Goal: Task Accomplishment & Management: Complete application form

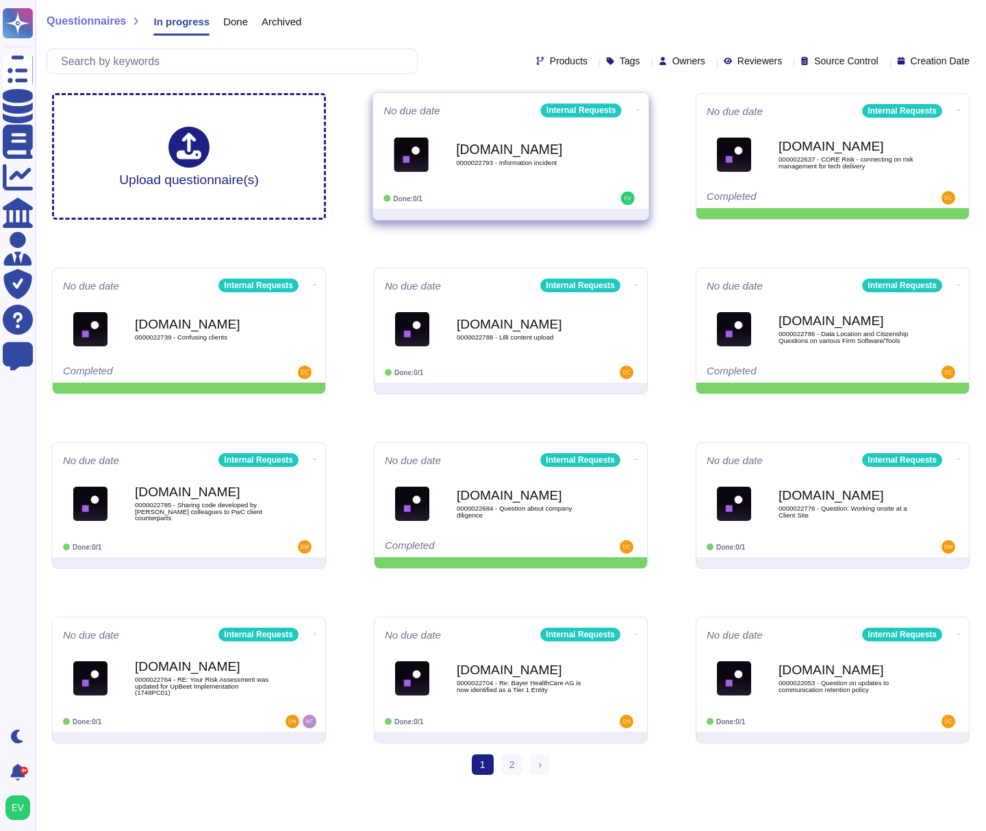
click at [490, 177] on div "[DOMAIN_NAME] 0000022793 - Information incident" at bounding box center [525, 154] width 138 height 55
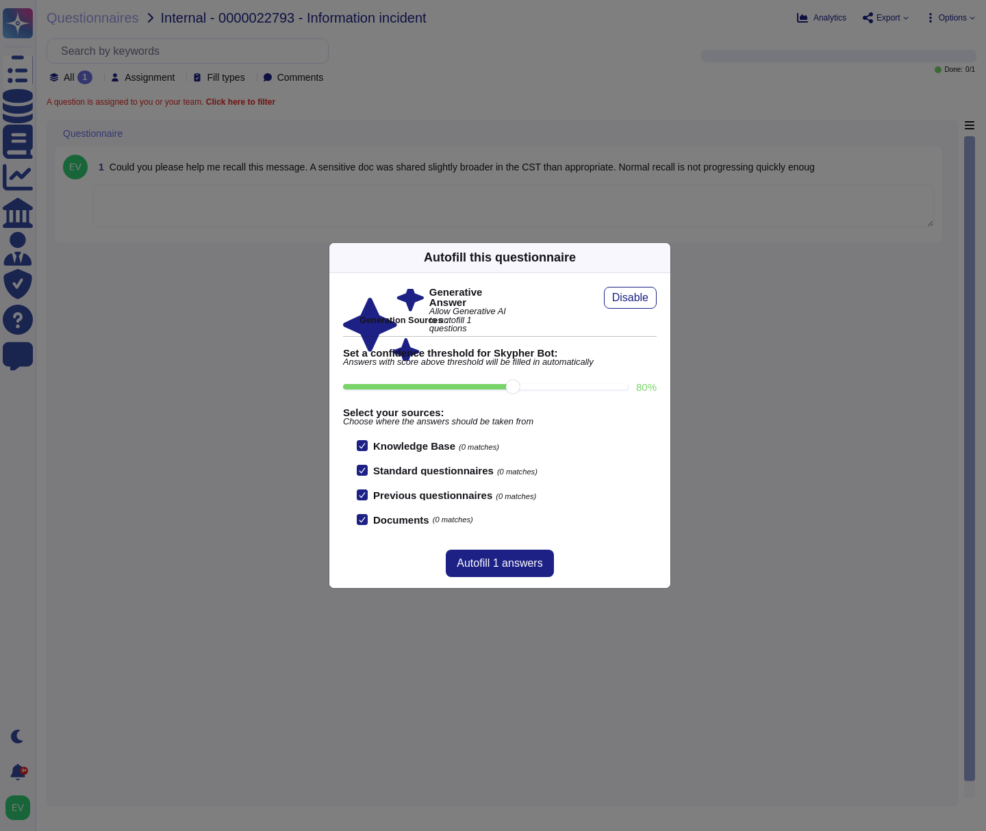
click at [662, 301] on icon at bounding box center [793, 432] width 263 height 263
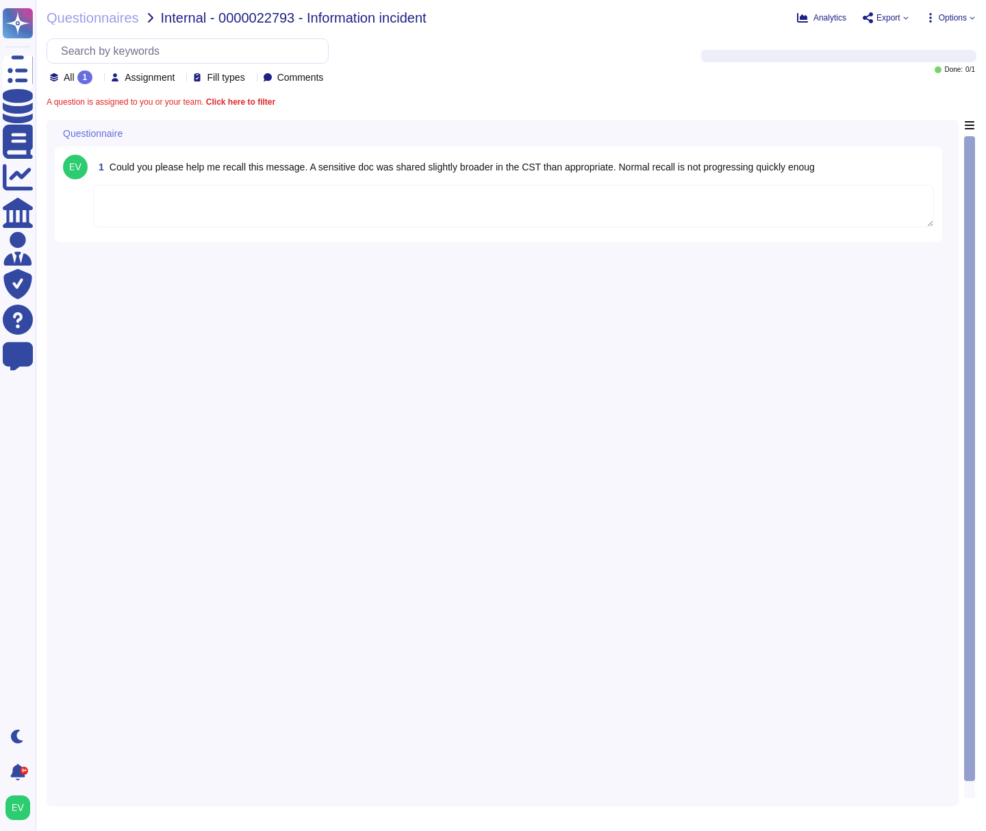
click at [218, 212] on textarea at bounding box center [513, 206] width 841 height 42
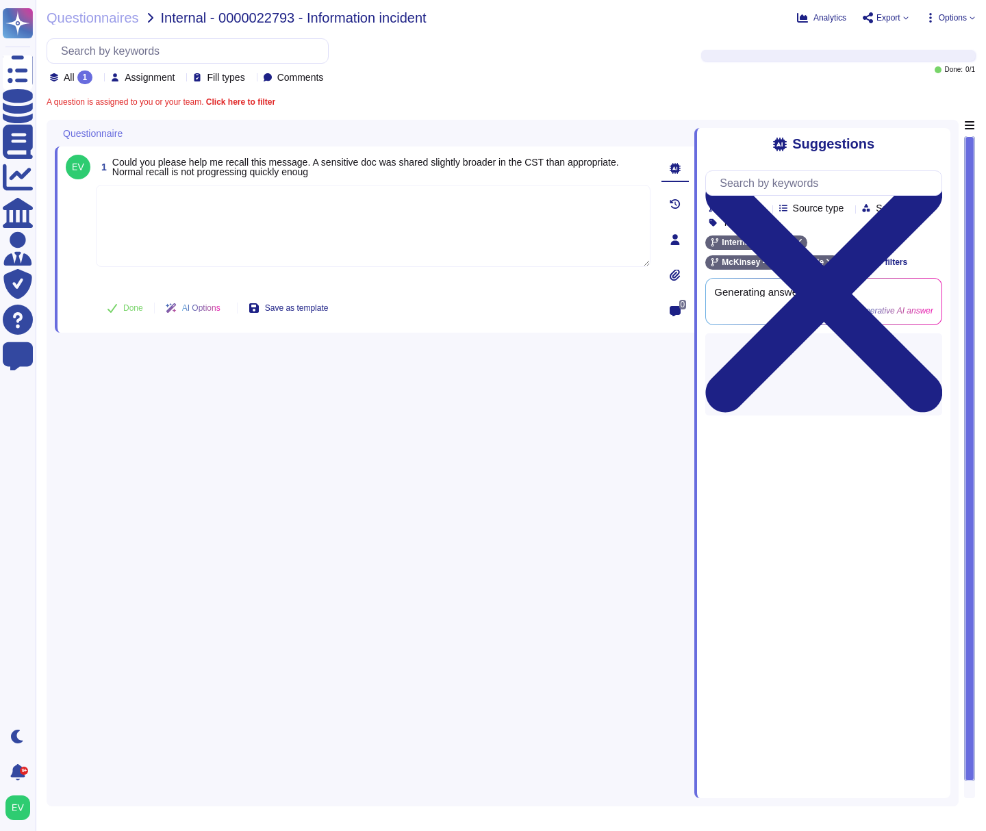
paste textarea "For your review, we are sharing the following guidance Recall or replace a mess…"
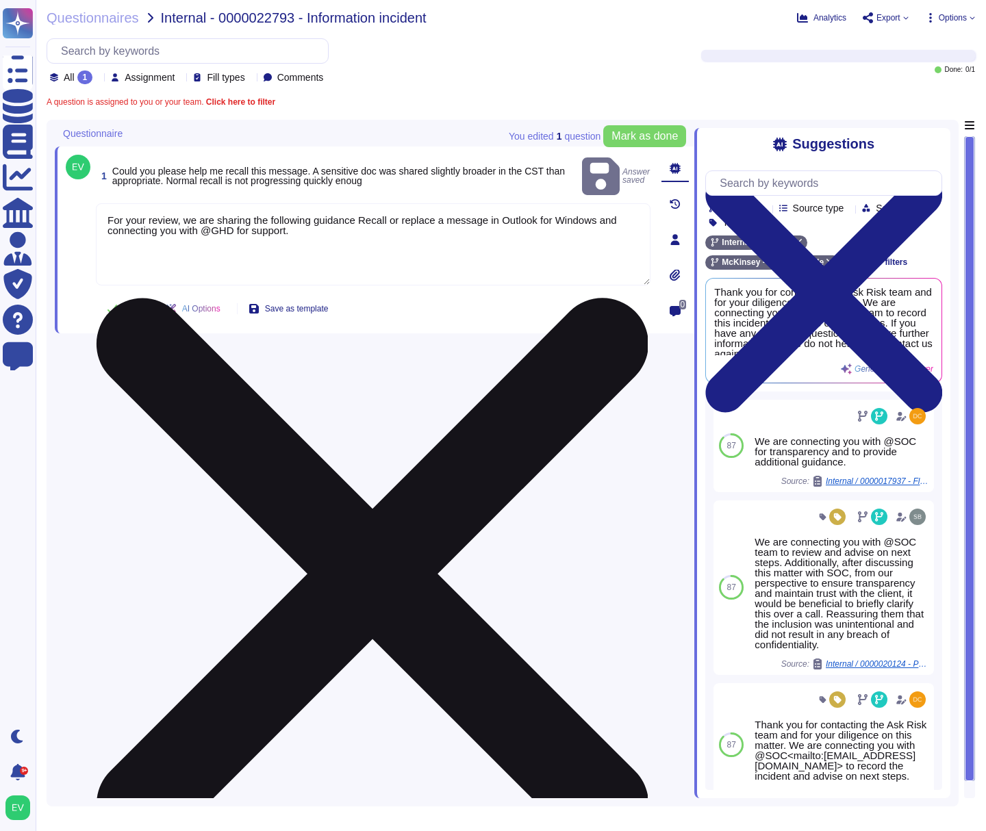
click at [326, 218] on textarea "For your review, we are sharing the following guidance Recall or replace a mess…" at bounding box center [373, 244] width 555 height 82
paste textarea "If you don’t require assistance recalling the message, I’ll move GHD to Bcc. @S…"
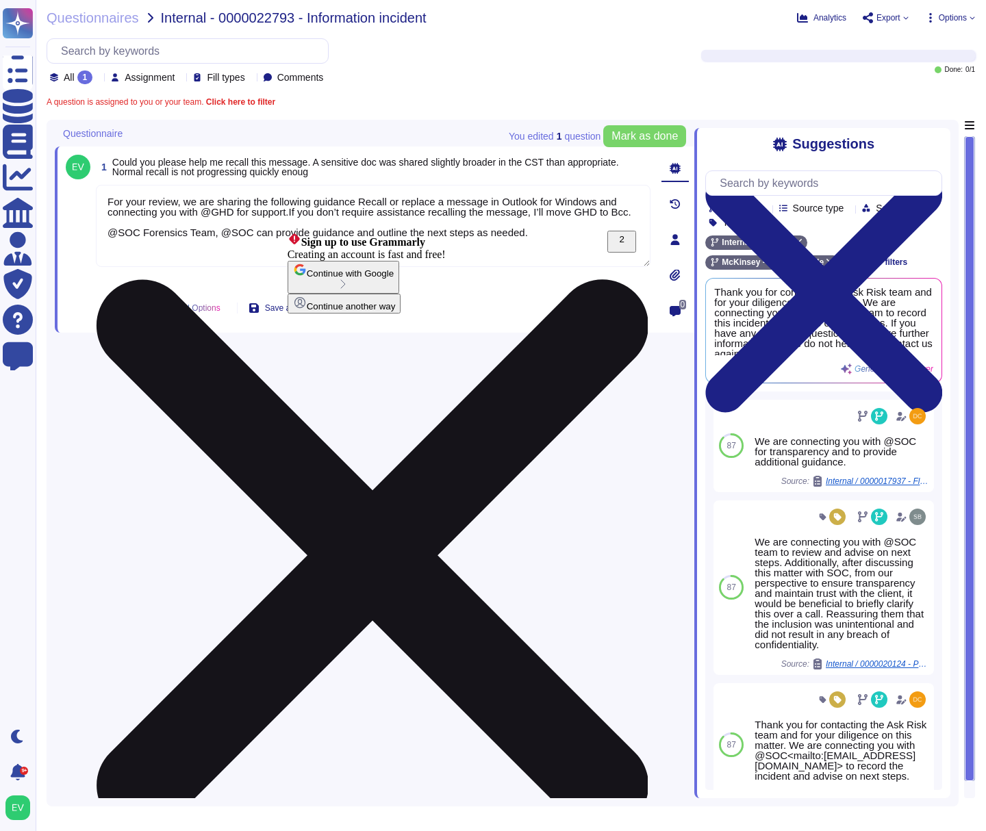
click at [292, 210] on textarea "For your review, we are sharing the following guidance Recall or replace a mess…" at bounding box center [373, 226] width 555 height 82
drag, startPoint x: 636, startPoint y: 212, endPoint x: 533, endPoint y: 212, distance: 102.7
click at [533, 212] on textarea "For your review, we are sharing the following guidance Recall or replace a mess…" at bounding box center [373, 226] width 555 height 82
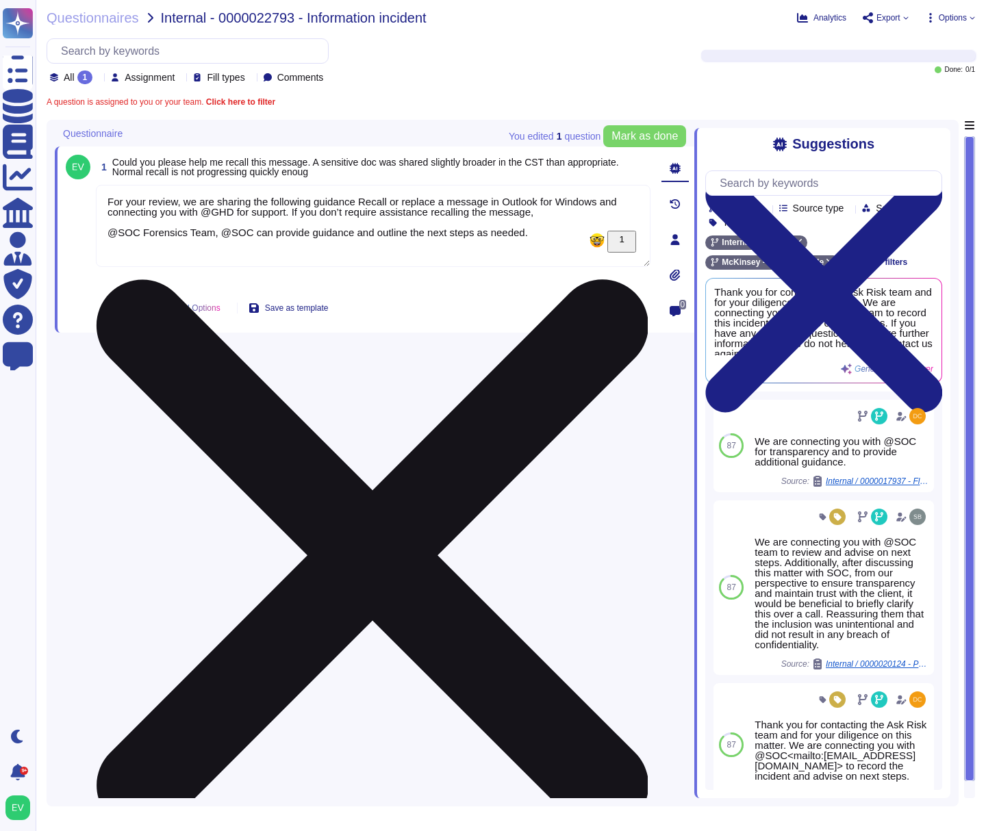
click at [105, 229] on textarea "For your review, we are sharing the following guidance Recall or replace a mess…" at bounding box center [373, 226] width 555 height 82
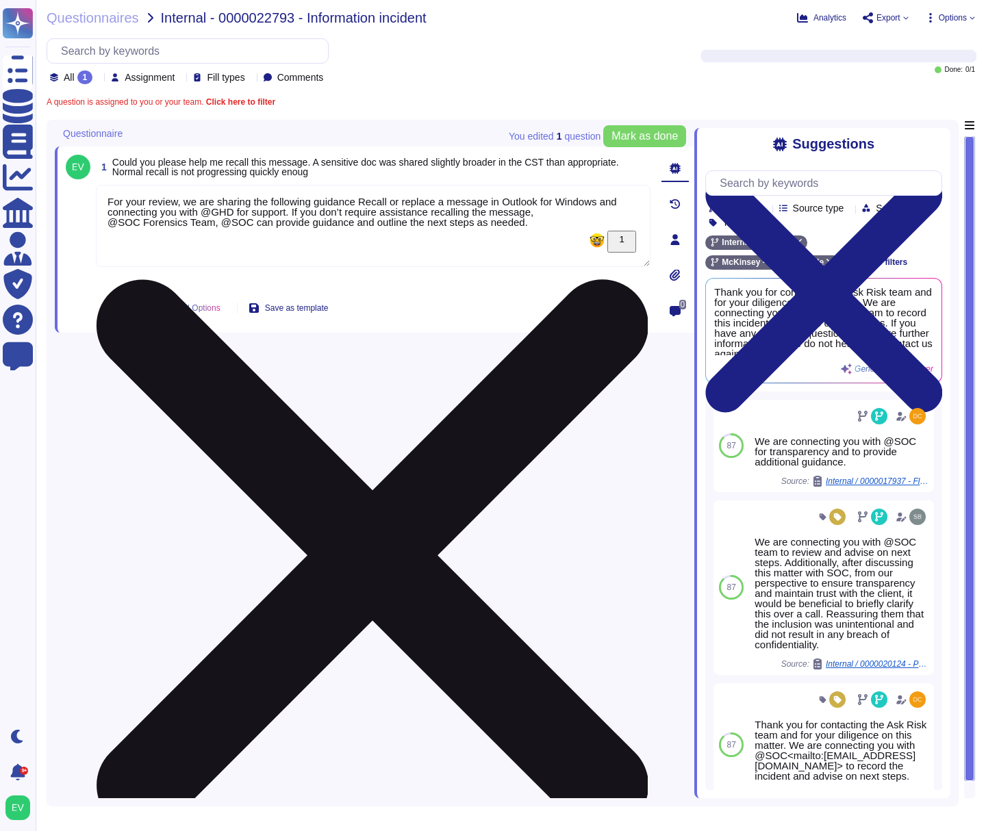
click at [544, 214] on textarea "For your review, we are sharing the following guidance Recall or replace a mess…" at bounding box center [373, 226] width 555 height 82
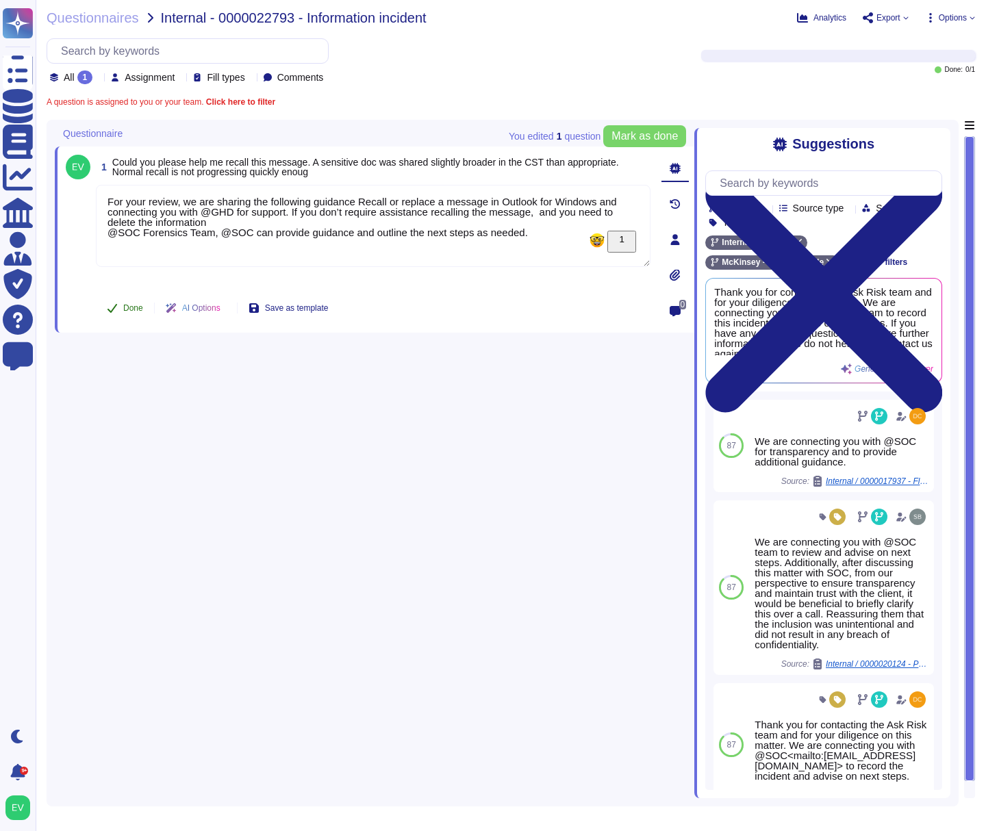
type textarea "For your review, we are sharing the following guidance Recall or replace a mess…"
click at [114, 311] on icon at bounding box center [112, 308] width 11 height 11
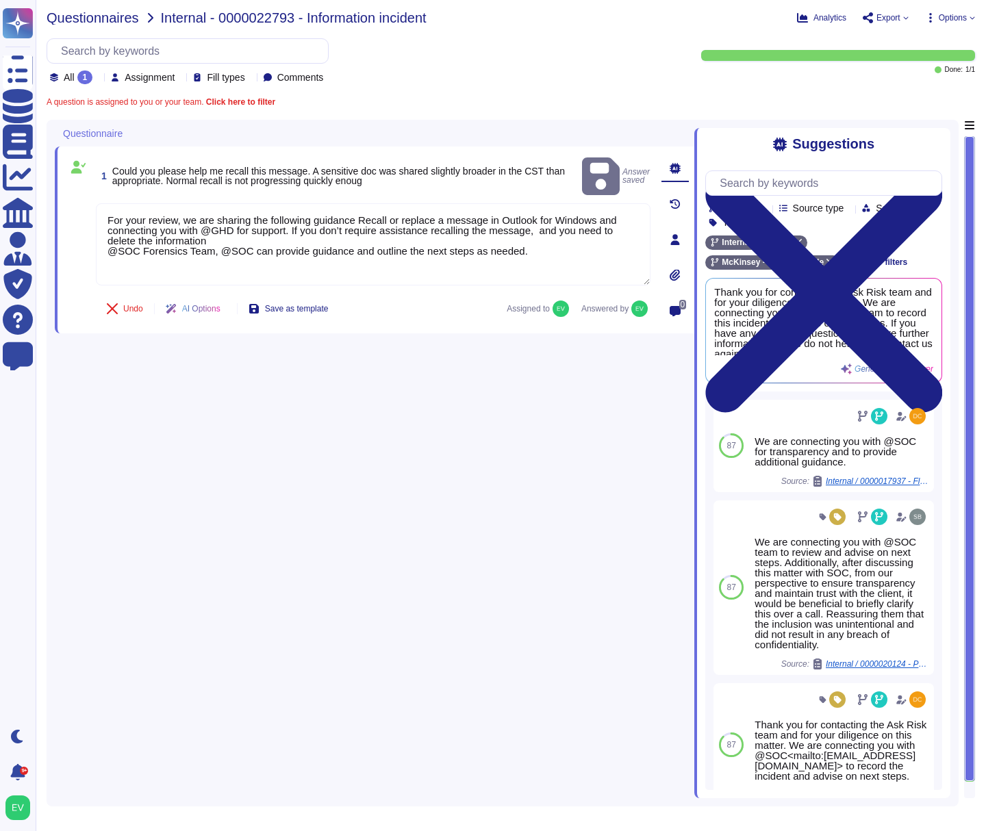
click at [92, 23] on span "Questionnaires" at bounding box center [93, 18] width 92 height 14
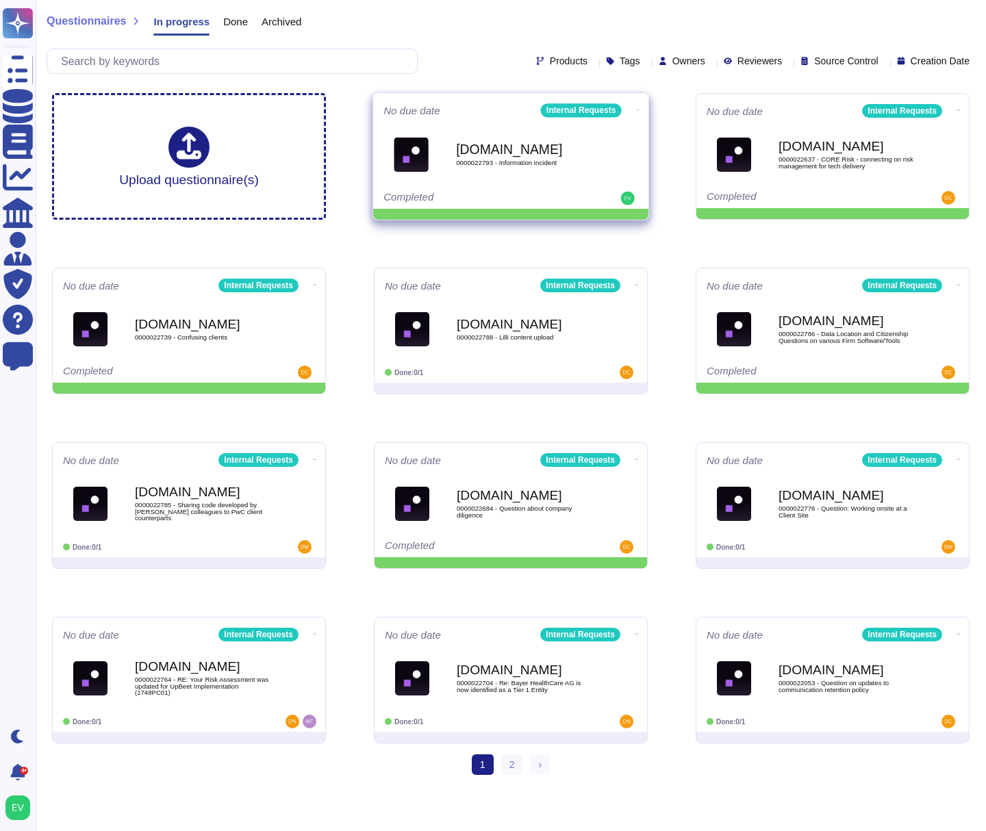
click at [503, 142] on b "[DOMAIN_NAME]" at bounding box center [525, 148] width 138 height 13
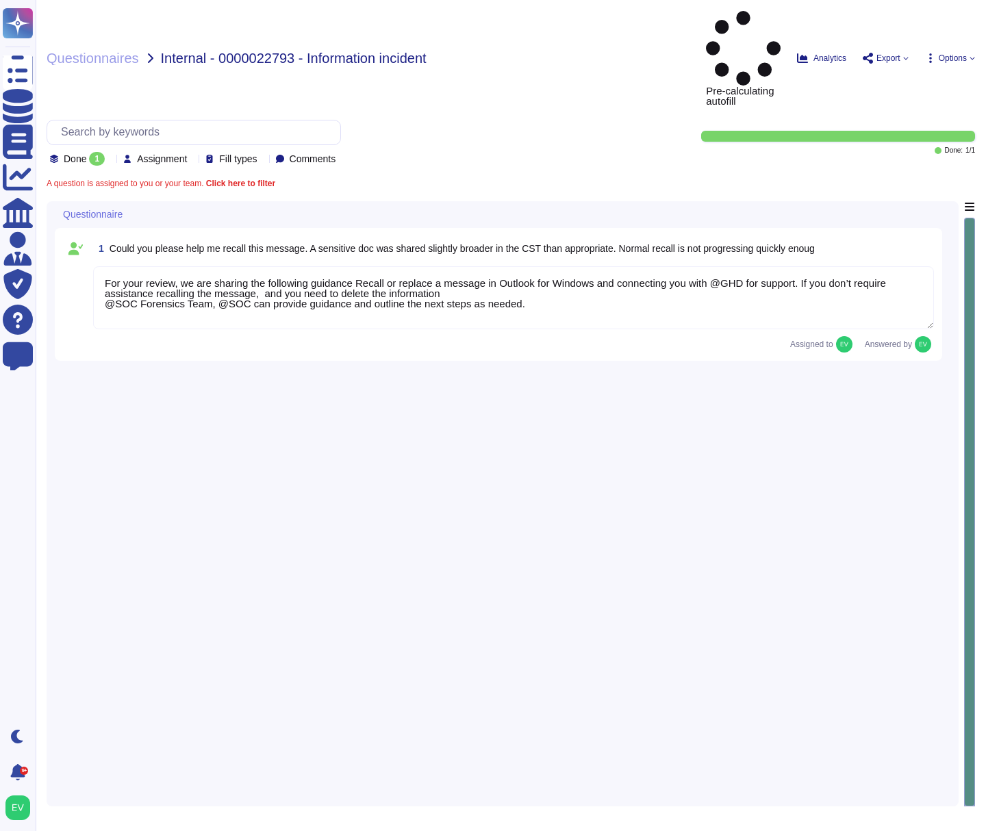
type textarea "For your review, we are sharing the following guidance Recall or replace a mess…"
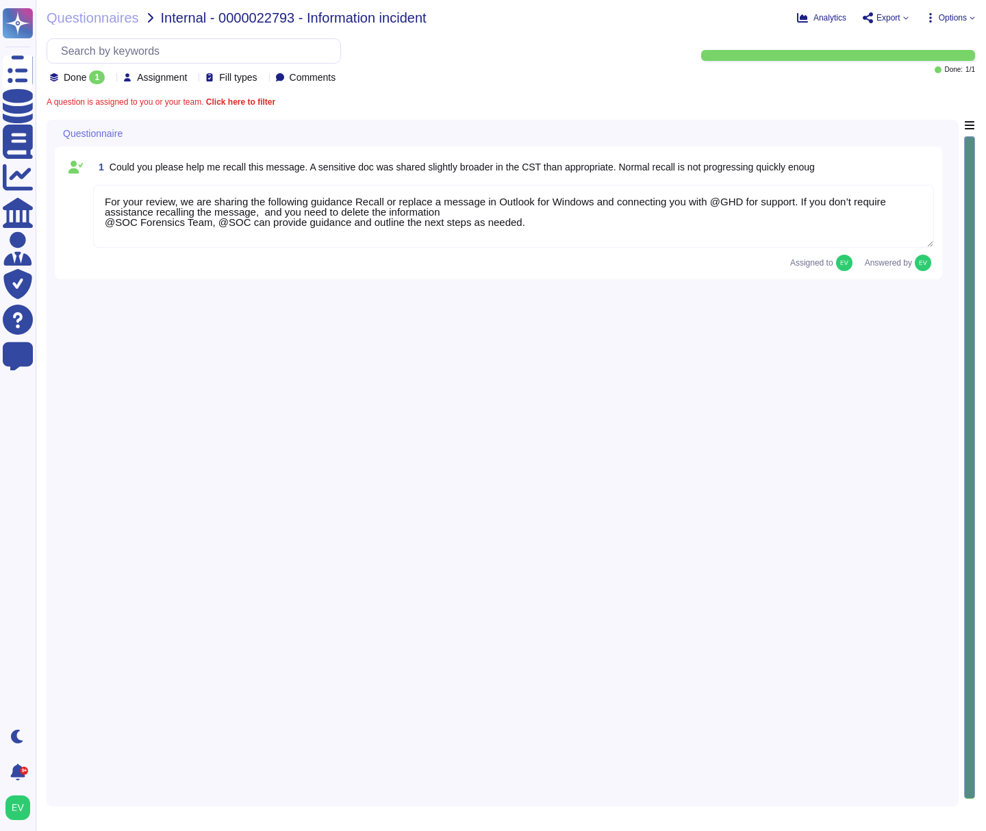
click at [77, 25] on div "Questionnaires Internal - 0000022793 - Information incident Analytics Export Op…" at bounding box center [511, 415] width 951 height 831
click at [66, 5] on div "Questionnaires Internal - 0000022793 - Information incident Analytics Export Op…" at bounding box center [511, 415] width 951 height 831
click at [67, 14] on span "Questionnaires" at bounding box center [93, 18] width 92 height 14
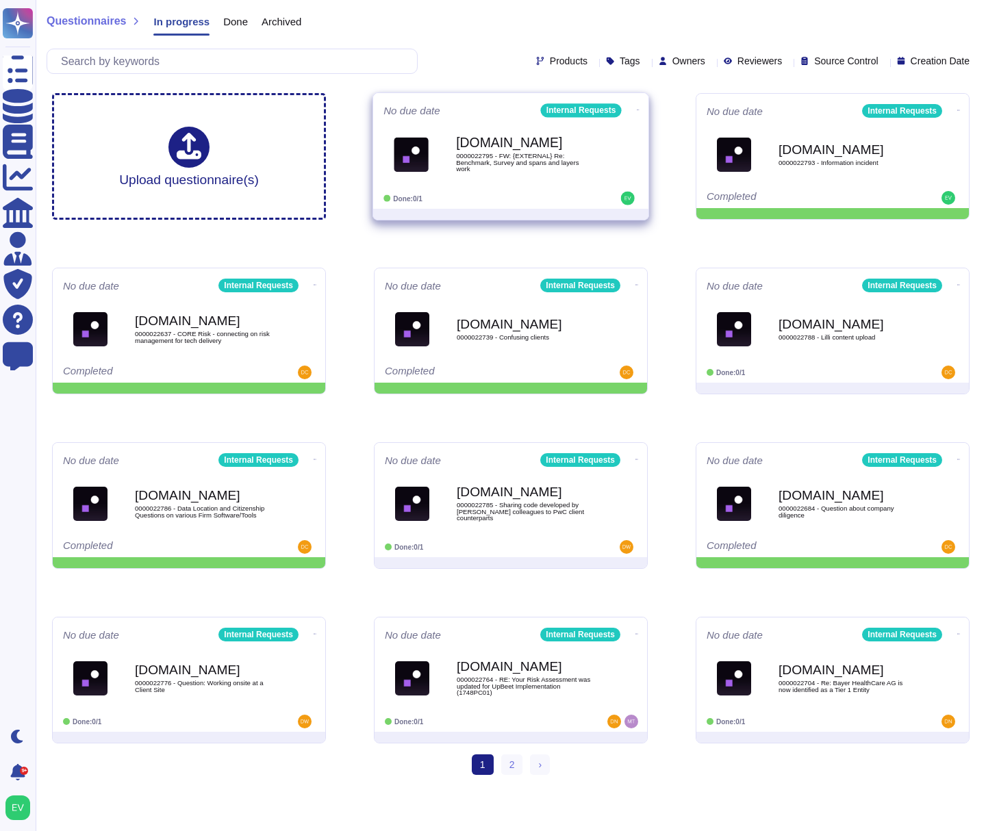
click at [535, 160] on span "0000022795 - FW: {EXTERNAL} Re: Benchmark, Survey and spans and layers work" at bounding box center [525, 163] width 138 height 20
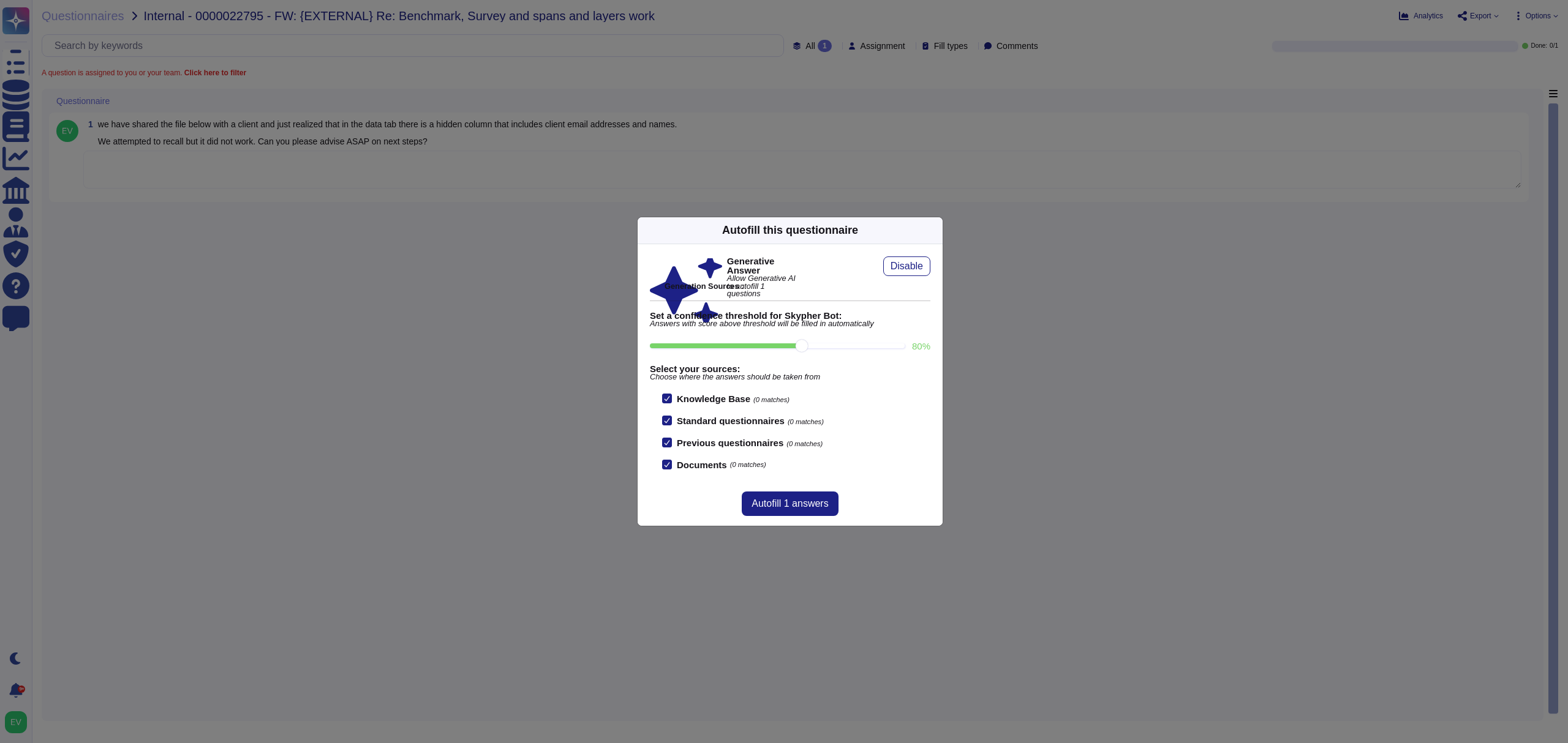
drag, startPoint x: 932, startPoint y: 232, endPoint x: 866, endPoint y: 230, distance: 66.0
click at [881, 230] on icon at bounding box center [936, 230] width 0 height 0
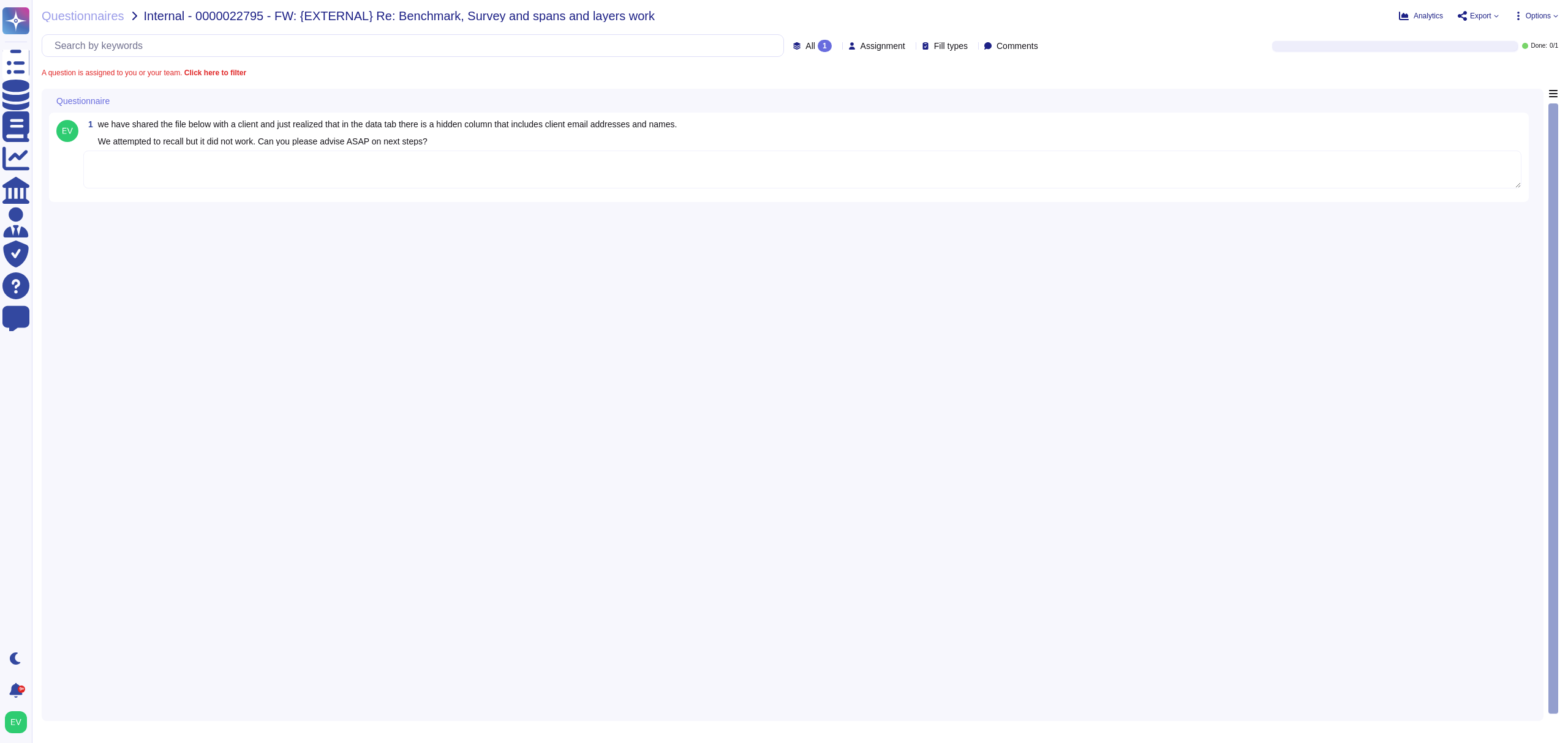
click at [216, 174] on textarea at bounding box center [802, 169] width 1438 height 38
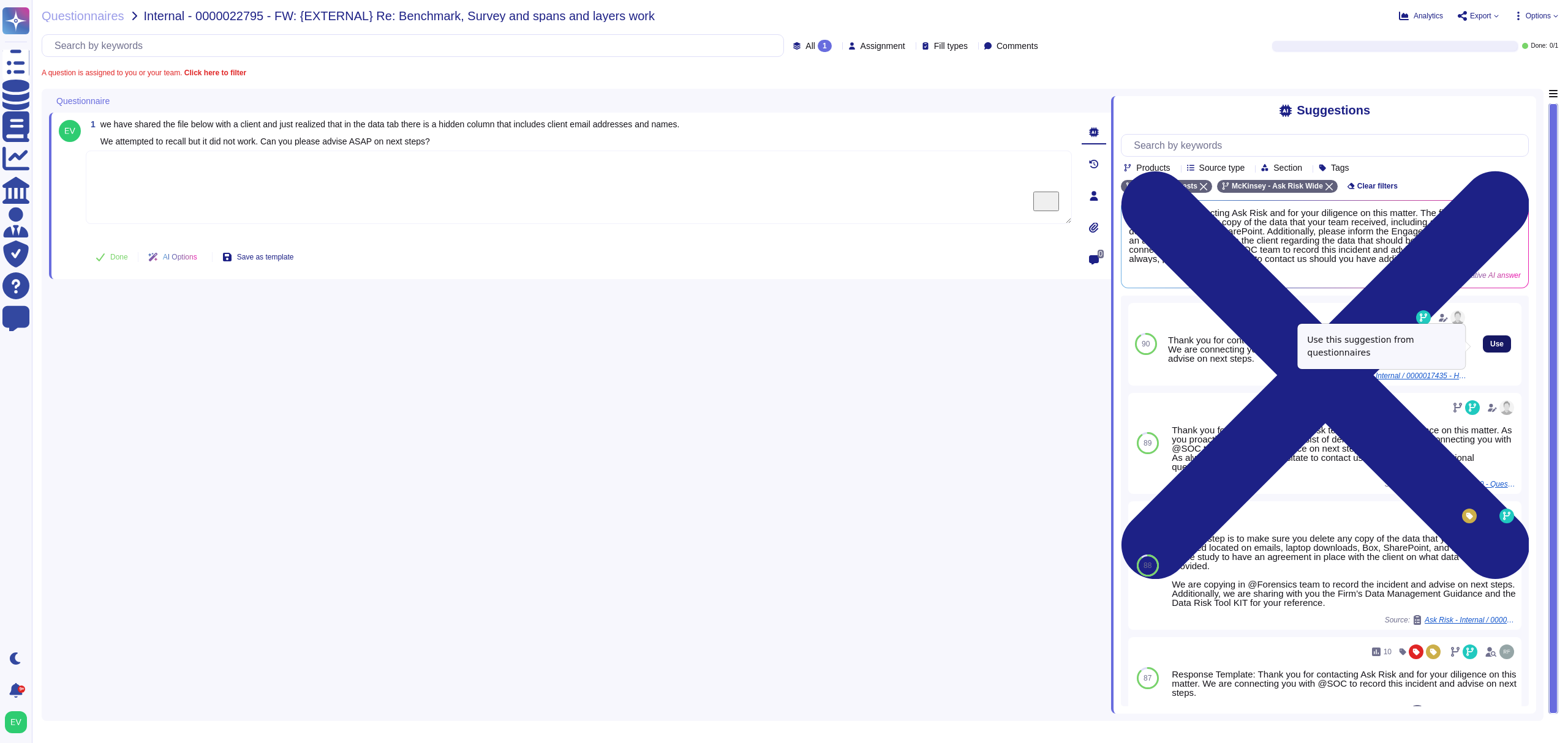
click at [881, 346] on button "Use" at bounding box center [1497, 343] width 29 height 17
type textarea "Thank you for contacting Ask Risk and for your diligence on this matter. We are…"
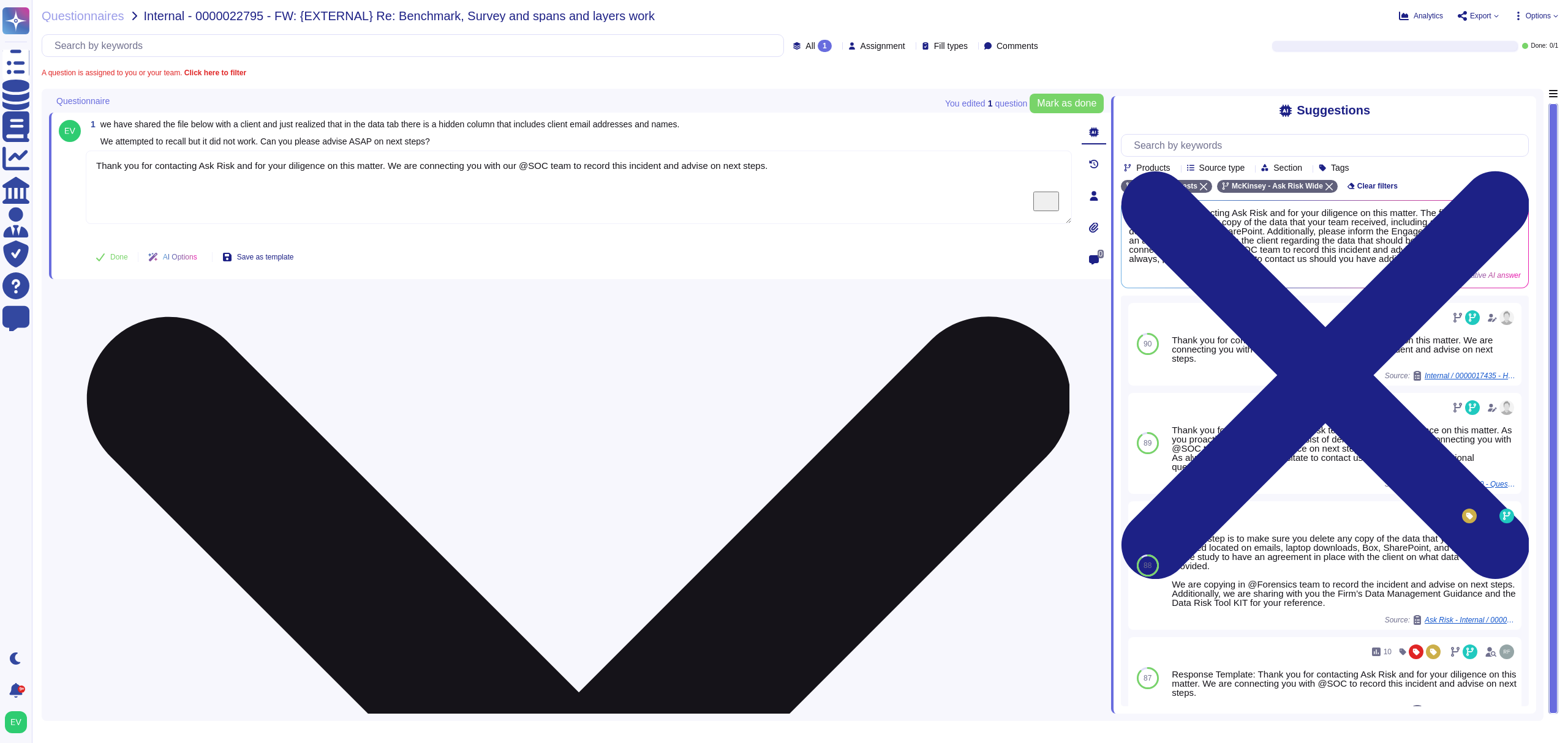
drag, startPoint x: 97, startPoint y: 163, endPoint x: 832, endPoint y: 182, distance: 735.2
click at [832, 182] on textarea "Thank you for contacting Ask Risk and for your diligence on this matter. We are…" at bounding box center [579, 187] width 987 height 73
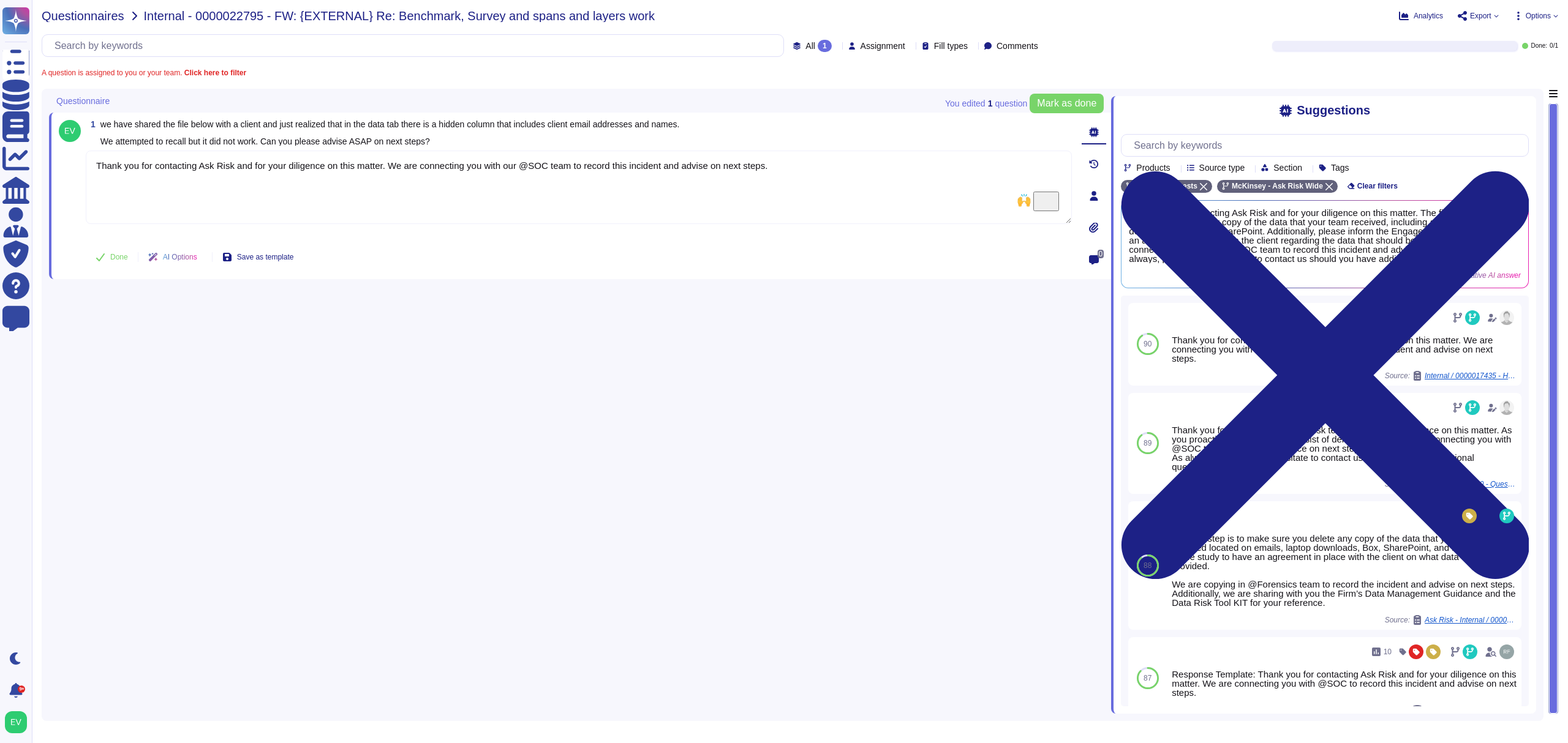
click at [90, 21] on span "Questionnaires" at bounding box center [83, 16] width 82 height 13
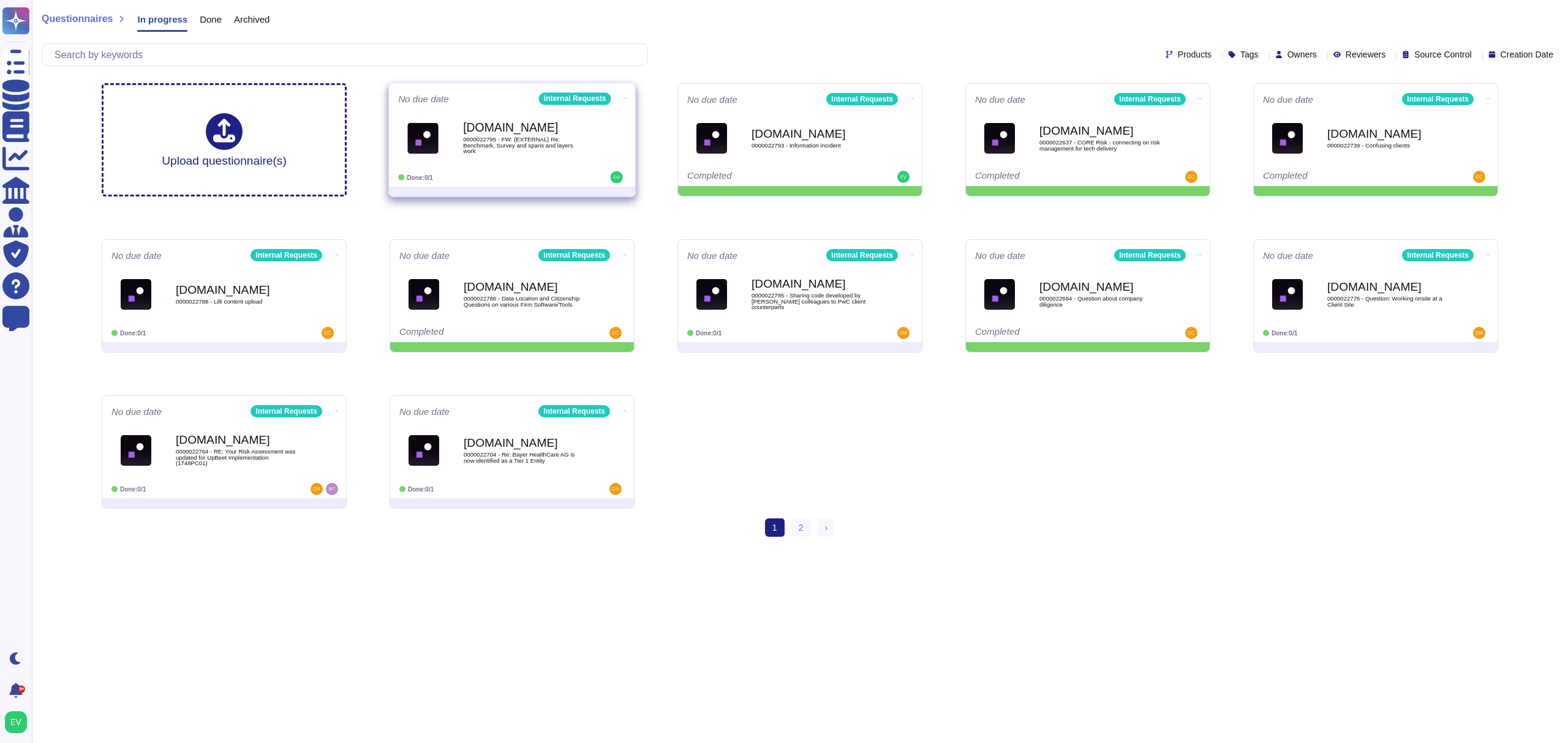
click at [525, 168] on div "[DOMAIN_NAME] 0000022795 - FW: {EXTERNAL} Re: Benchmark, Survey and spans and l…" at bounding box center [512, 138] width 228 height 62
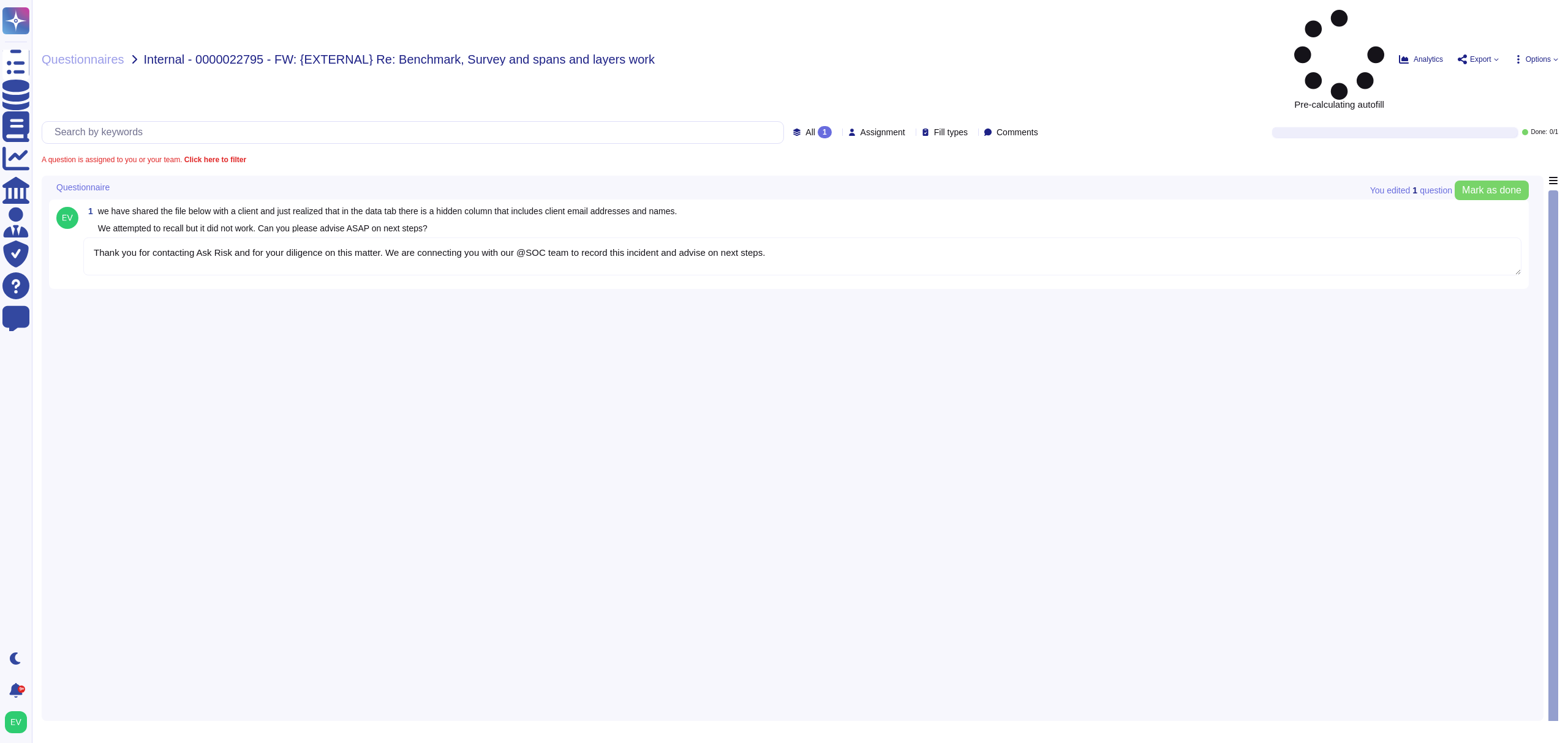
type textarea "Thank you for contacting Ask Risk and for your diligence on this matter. We are…"
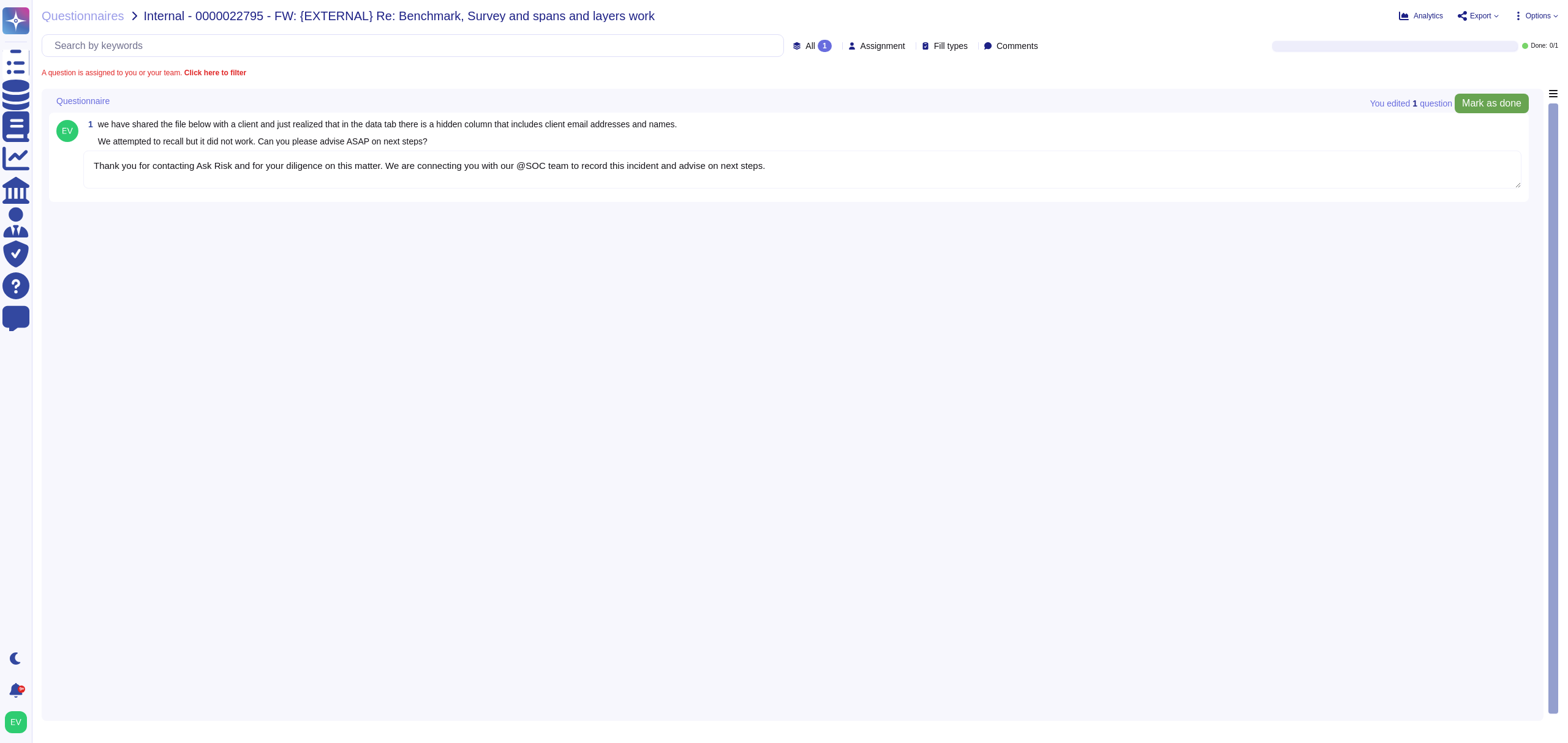
click at [881, 104] on span "Mark as done" at bounding box center [1492, 103] width 59 height 10
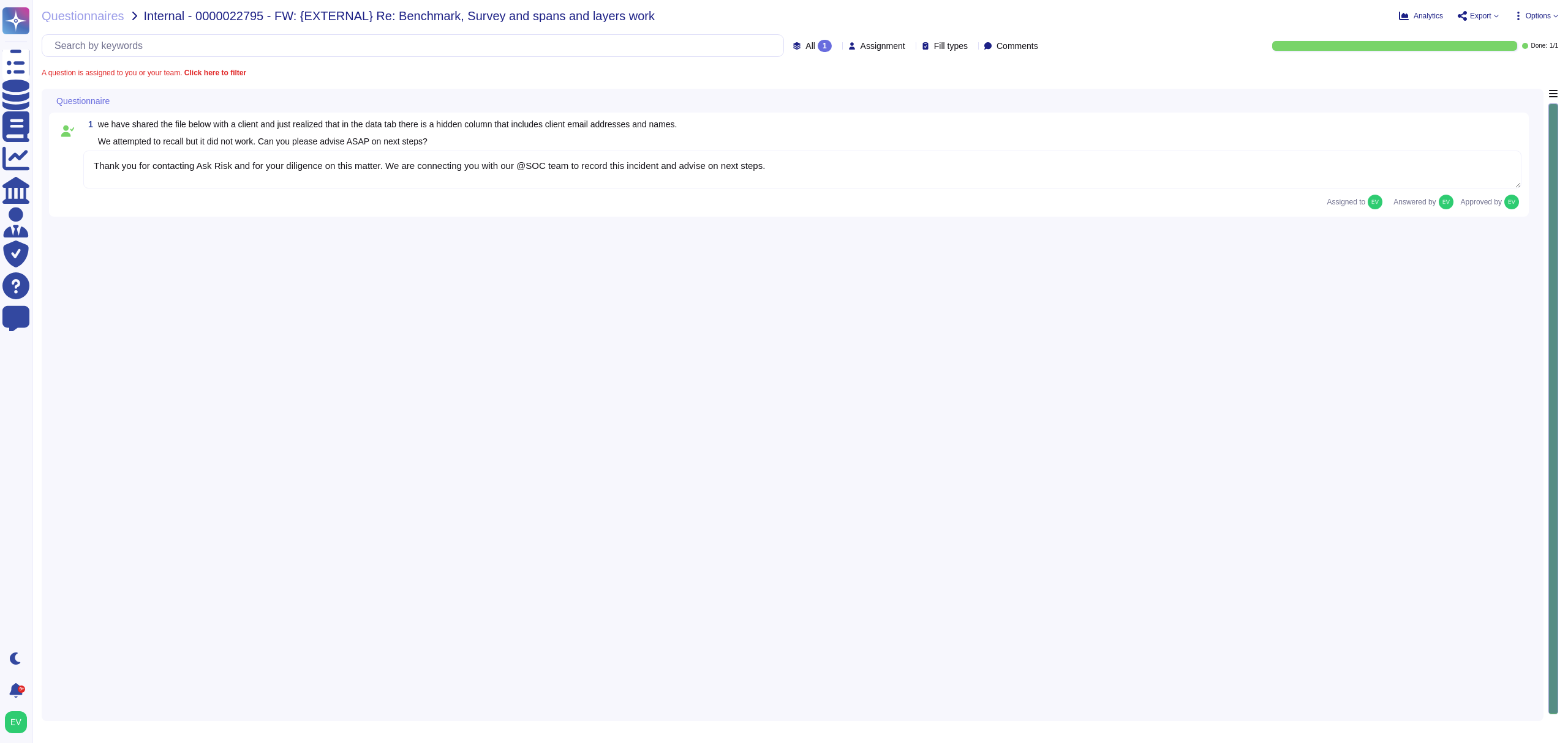
click at [881, 15] on span "Export" at bounding box center [1481, 16] width 21 height 7
click at [66, 17] on span "Questionnaires" at bounding box center [83, 16] width 82 height 13
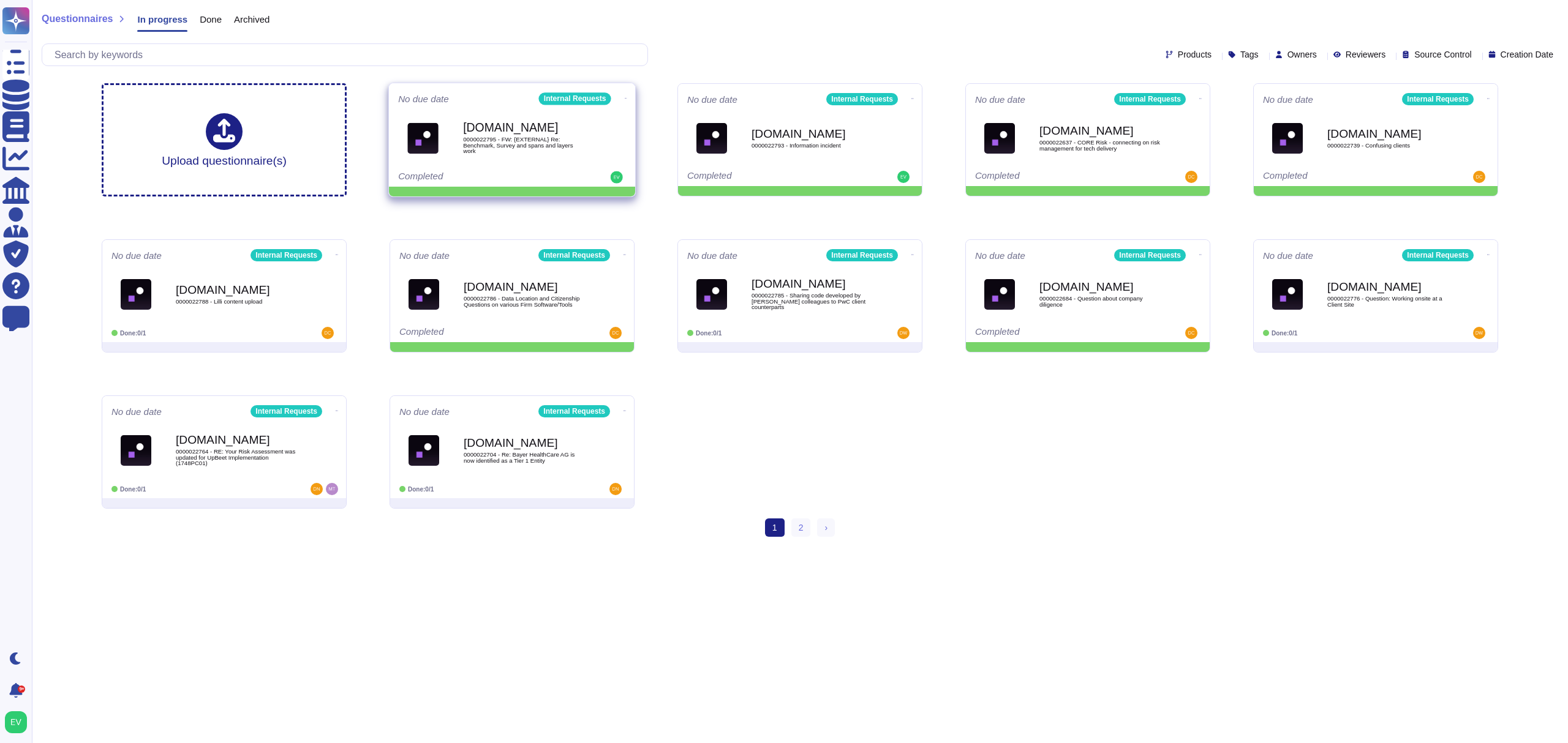
click at [625, 98] on icon at bounding box center [626, 98] width 3 height 1
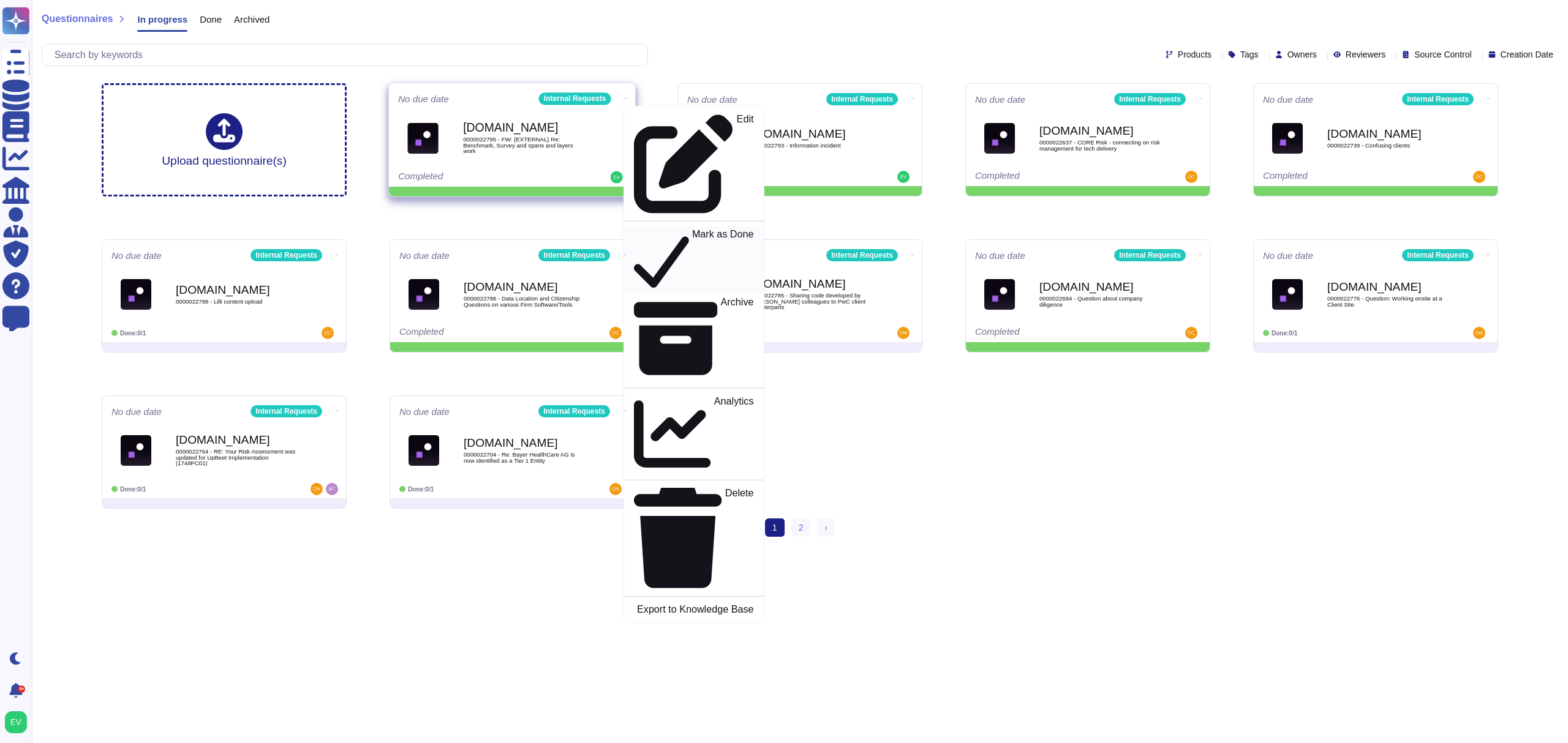
click at [692, 230] on p "Mark as Done" at bounding box center [723, 261] width 62 height 63
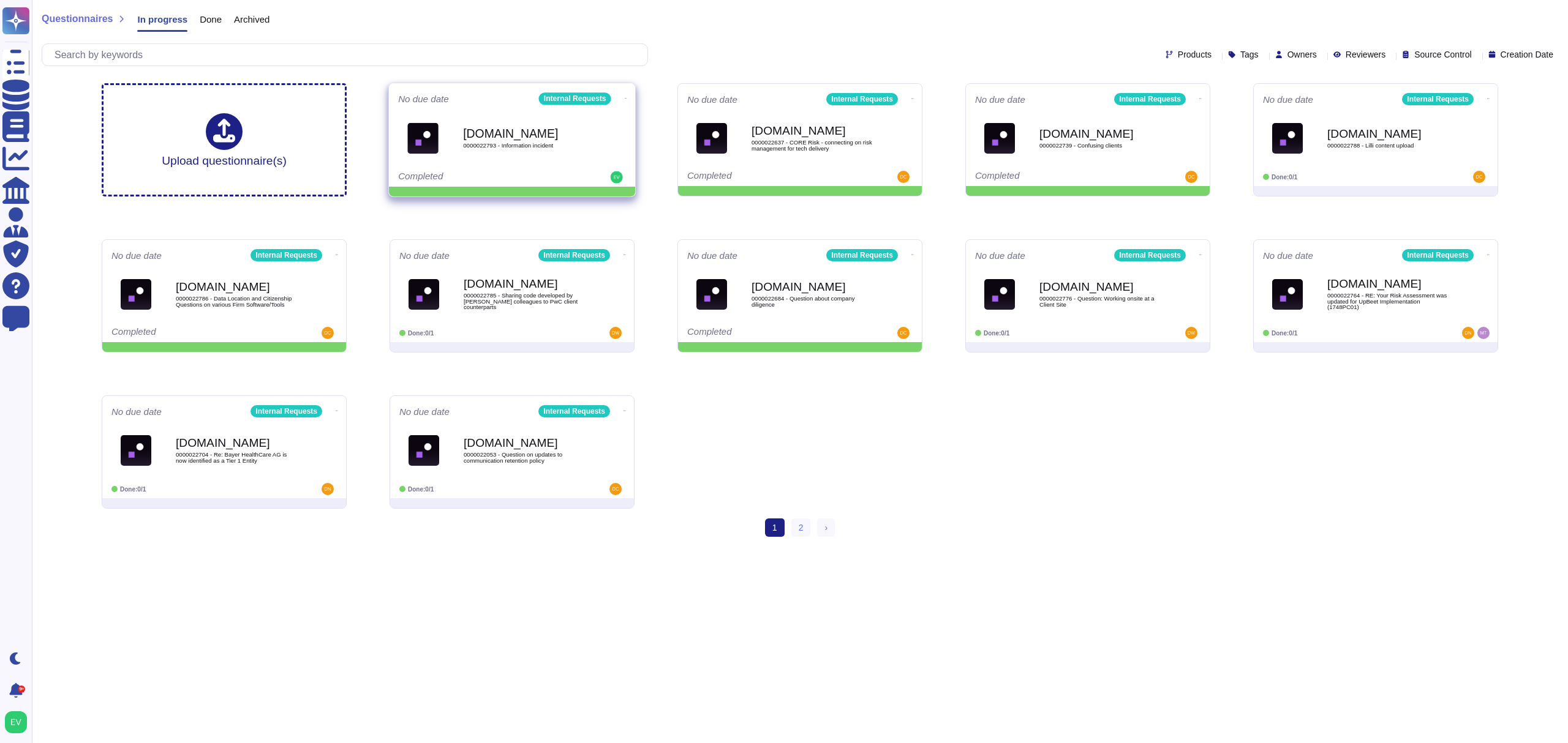
click at [625, 98] on icon at bounding box center [626, 97] width 3 height 3
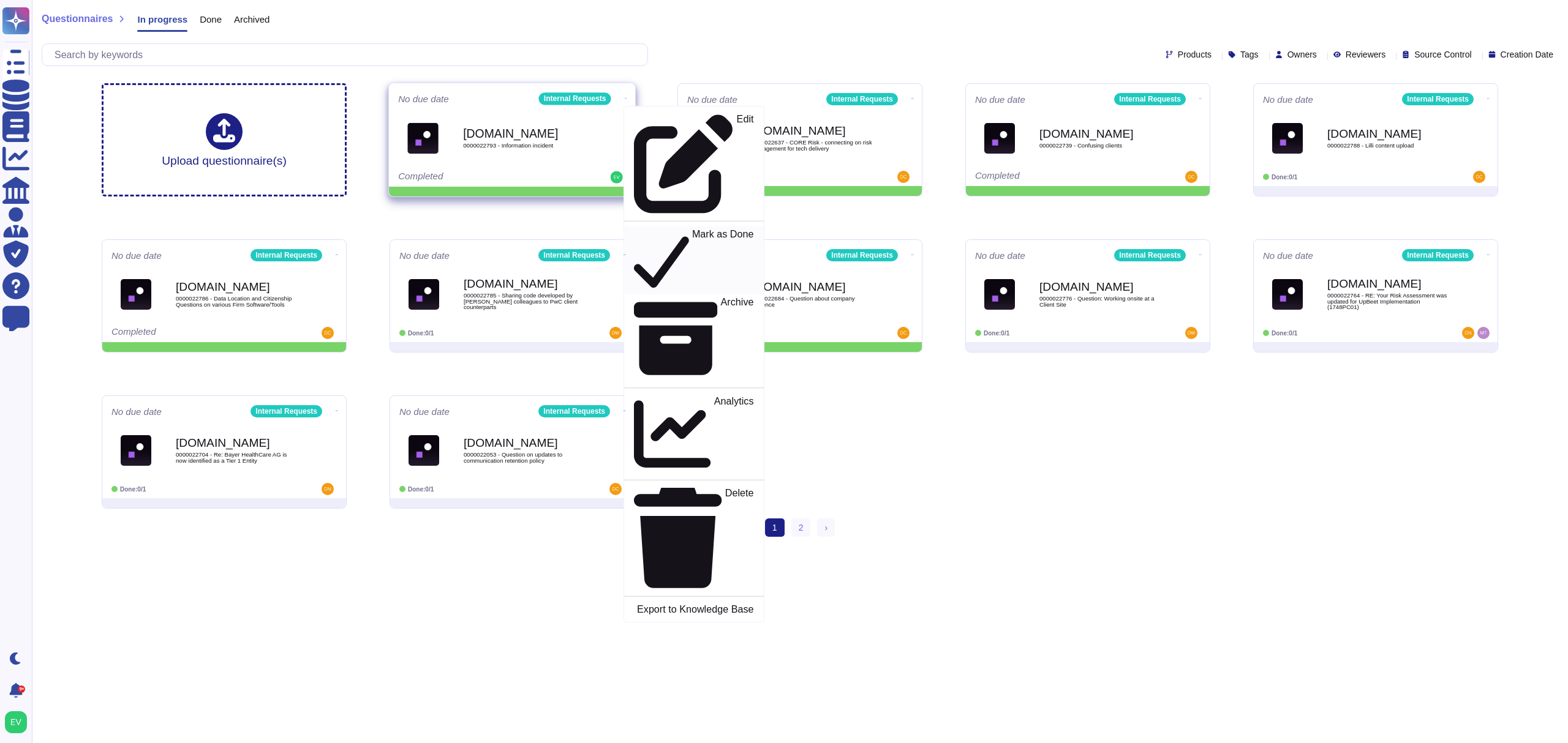
click at [692, 230] on p "Mark as Done" at bounding box center [723, 261] width 62 height 63
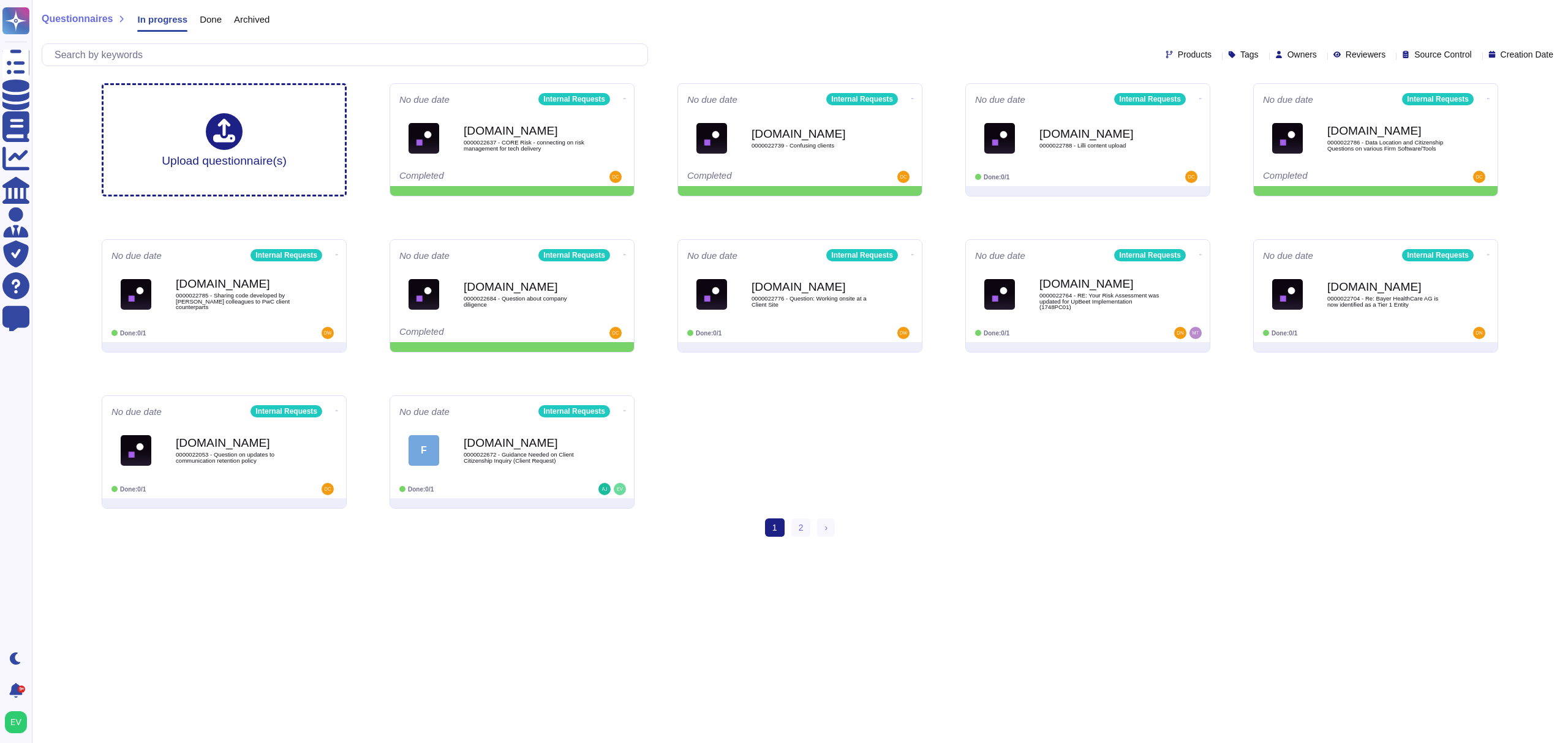
click at [238, 22] on span "Archived" at bounding box center [252, 19] width 36 height 9
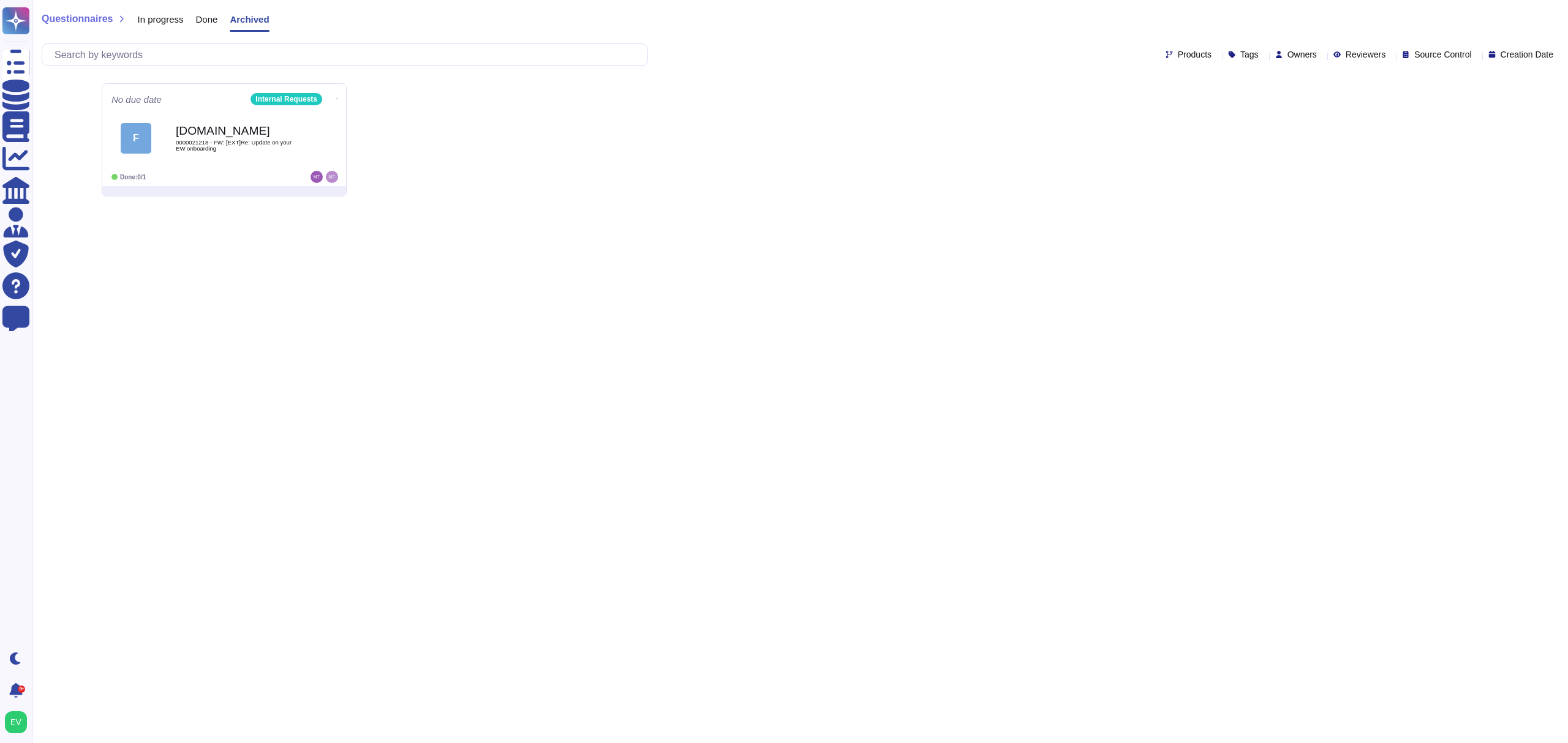
click at [208, 21] on span "Done" at bounding box center [207, 19] width 22 height 9
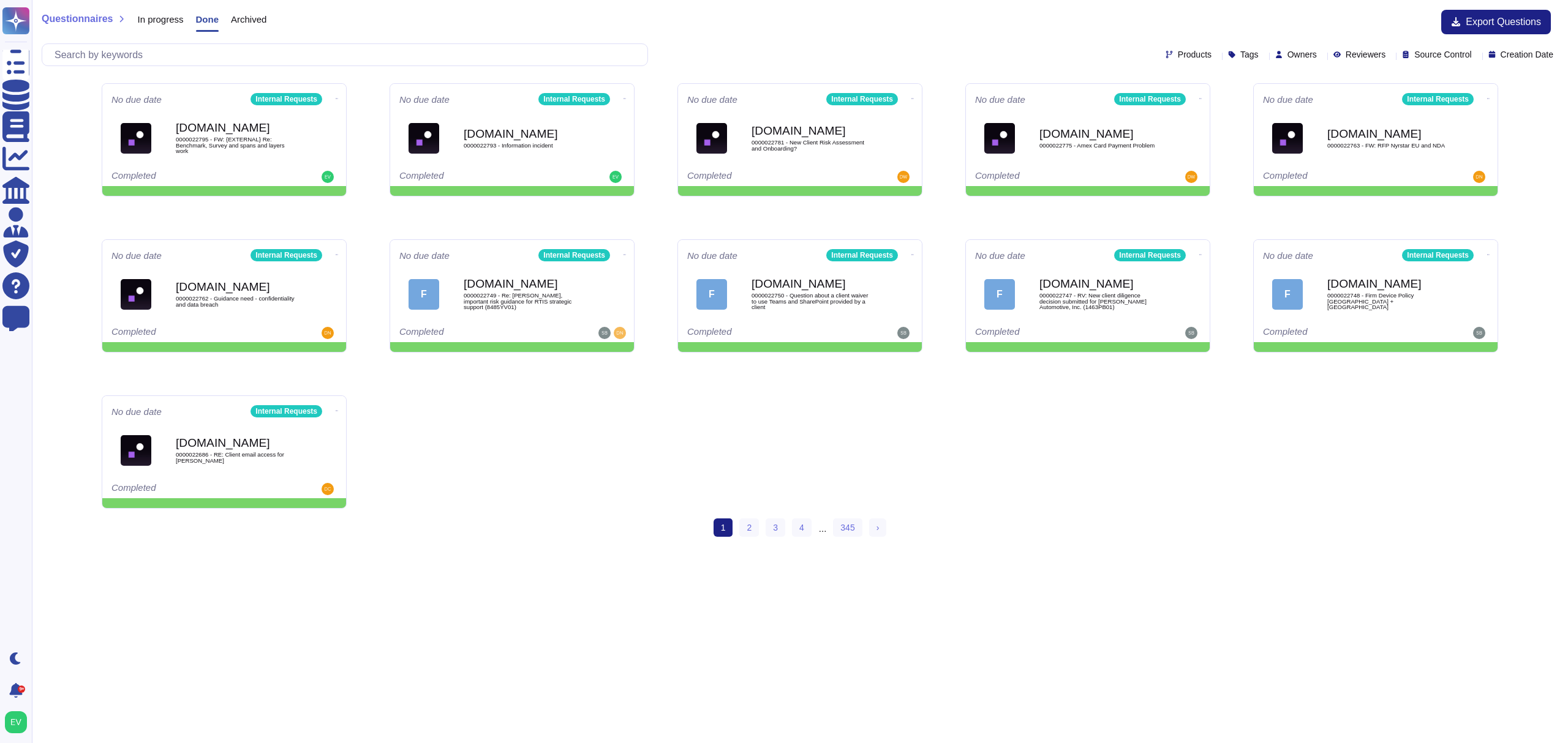
click at [158, 23] on span "In progress" at bounding box center [159, 19] width 46 height 9
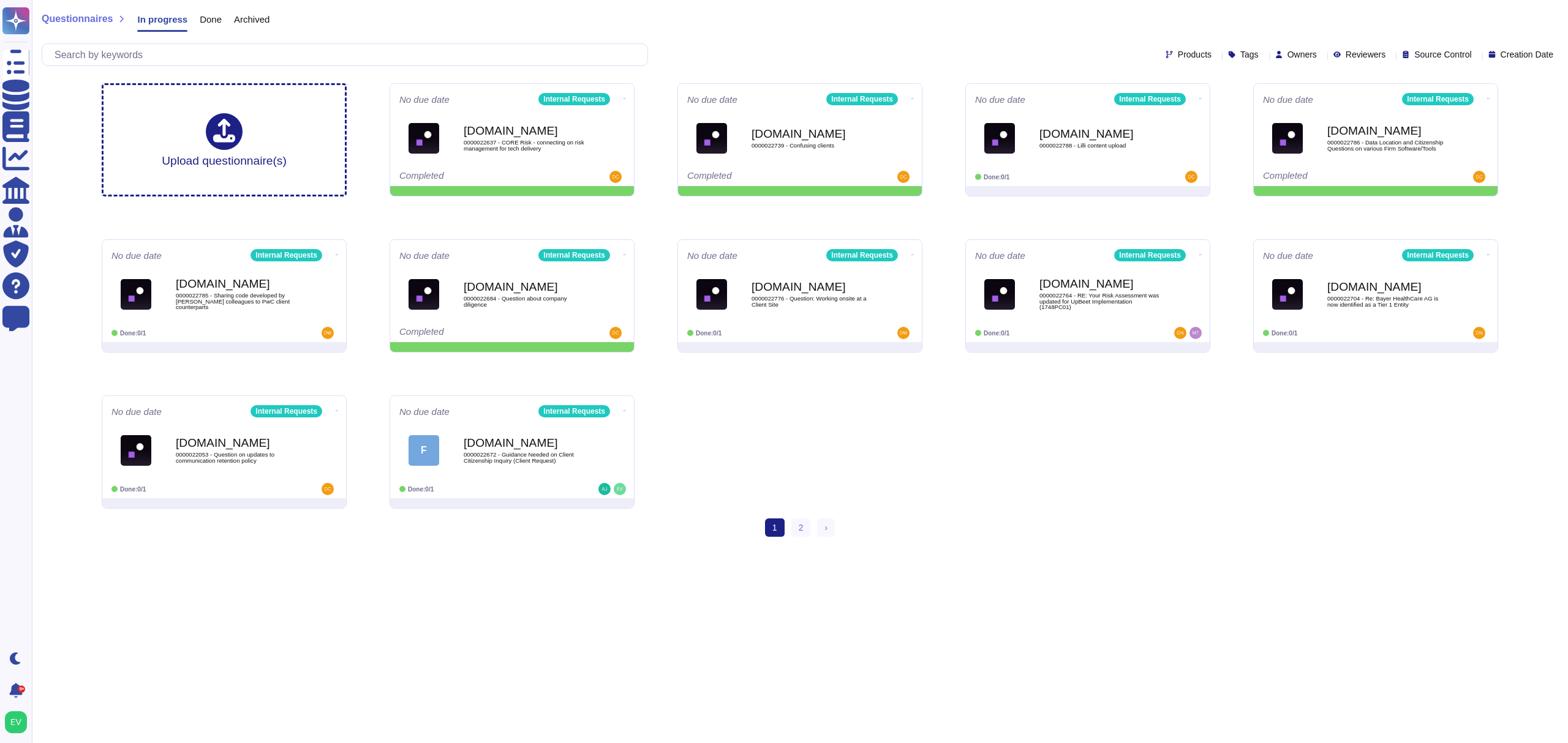
click at [222, 18] on div "Archived" at bounding box center [245, 21] width 47 height 24
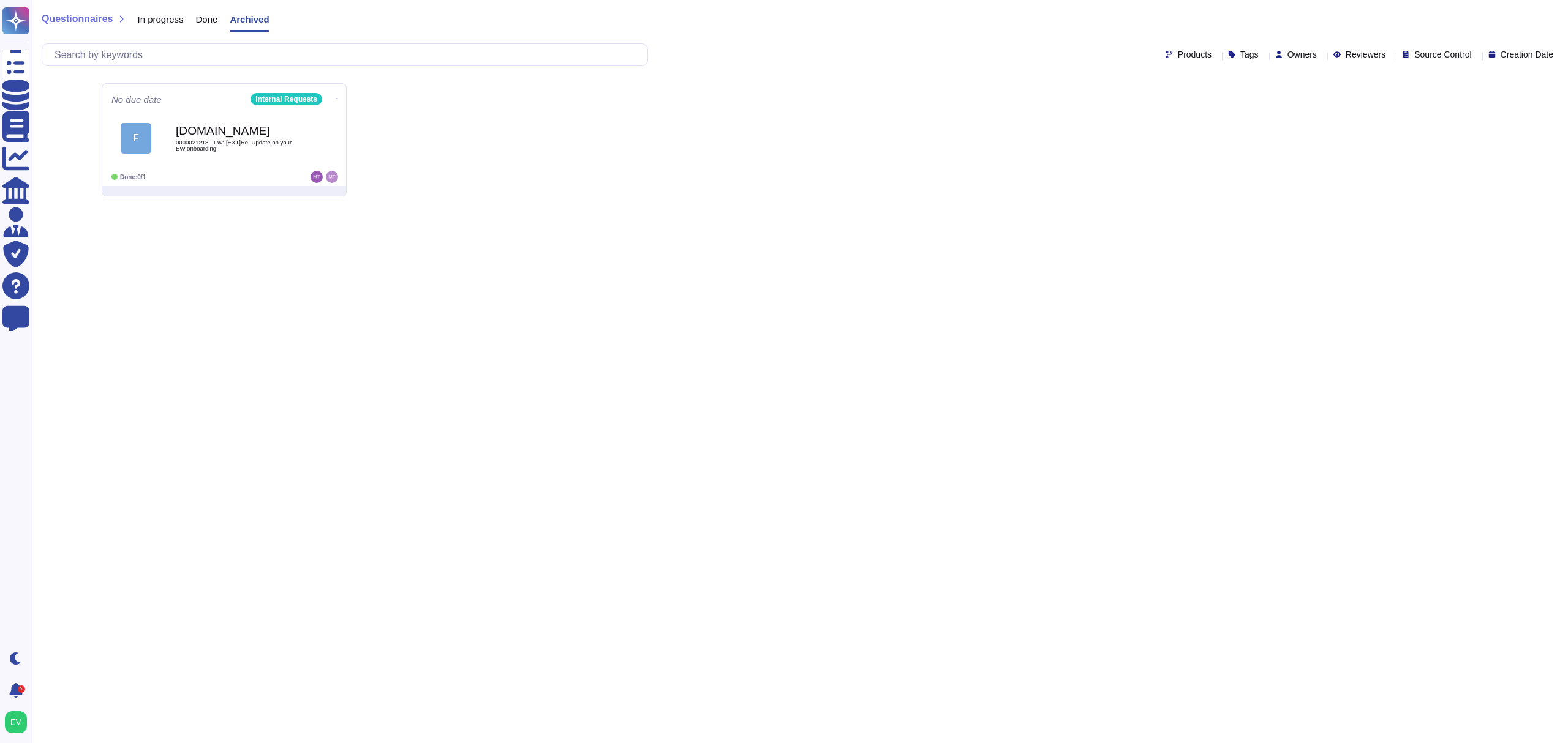
click at [201, 20] on span "Done" at bounding box center [207, 19] width 22 height 9
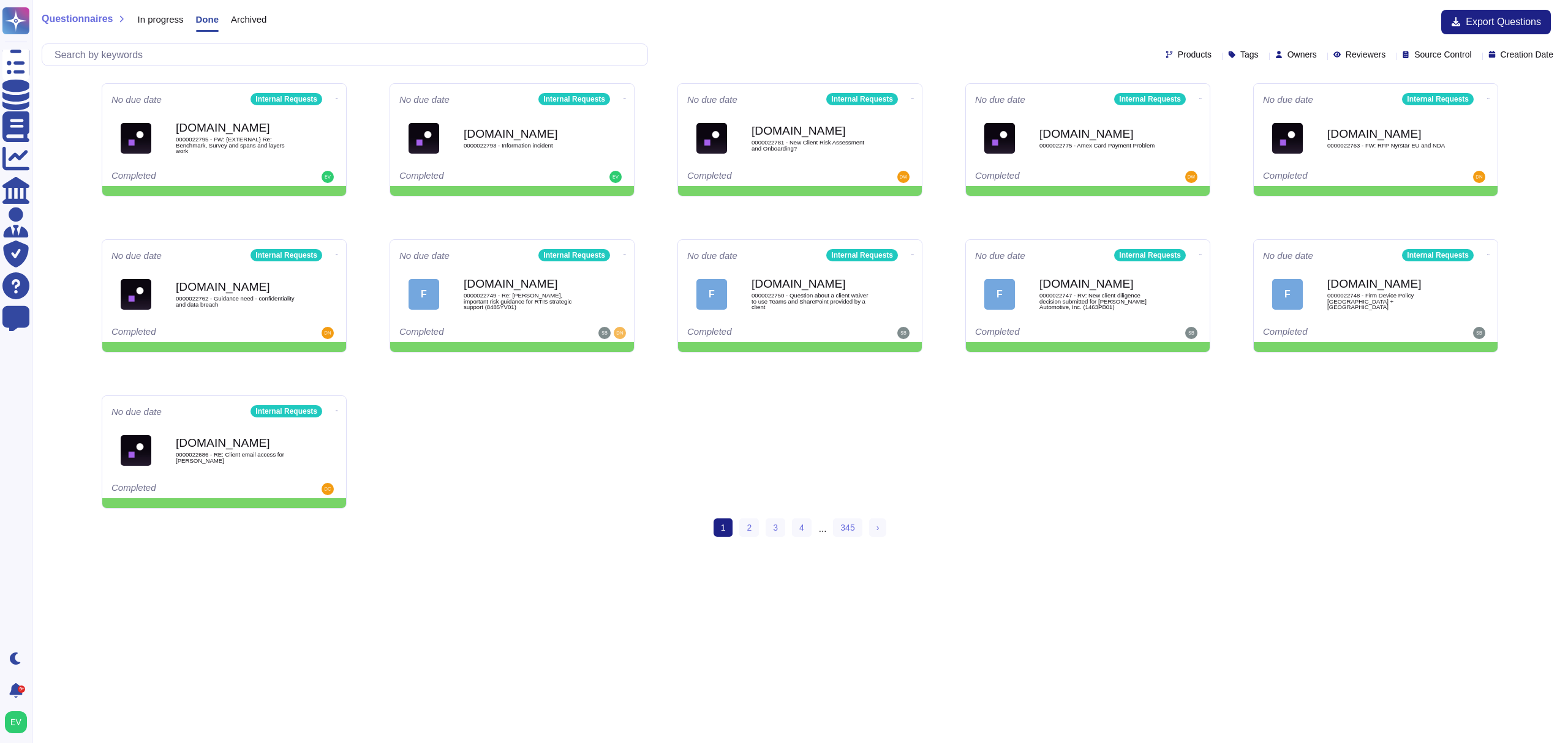
click at [145, 27] on div "In progress" at bounding box center [154, 21] width 58 height 24
